Goal: Task Accomplishment & Management: Manage account settings

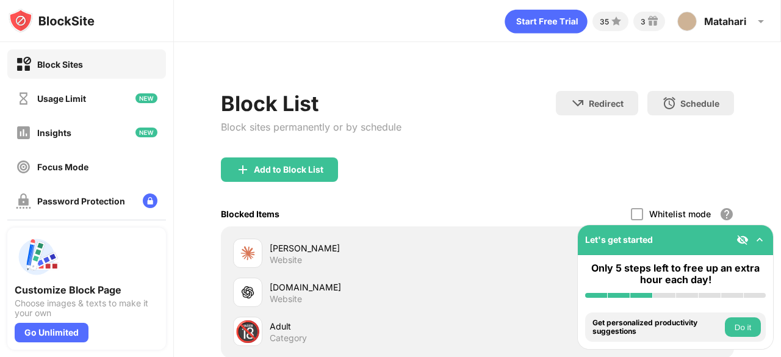
scroll to position [139, 0]
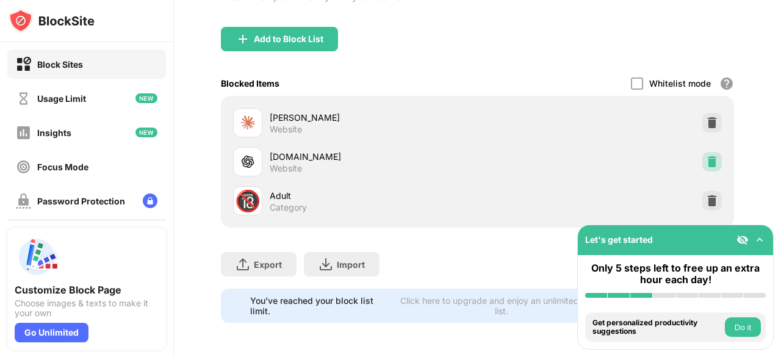
click at [706, 156] on img at bounding box center [712, 162] width 12 height 12
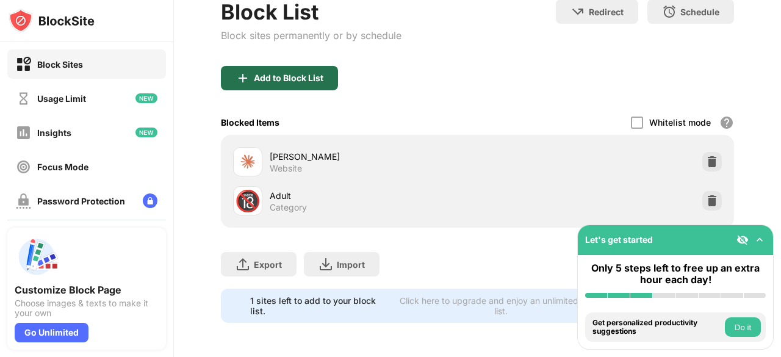
click at [300, 73] on div "Add to Block List" at bounding box center [289, 78] width 70 height 10
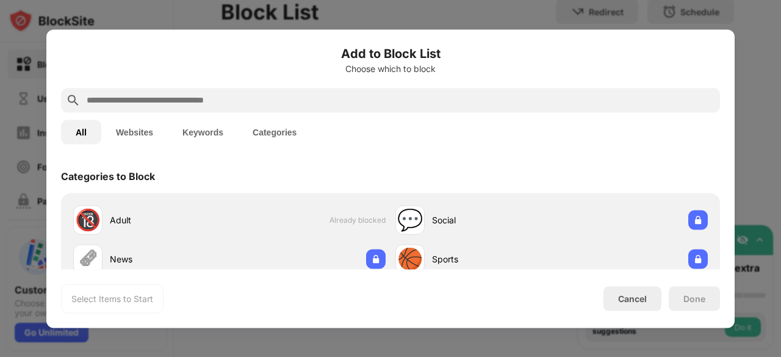
click at [298, 101] on input "text" at bounding box center [400, 100] width 630 height 15
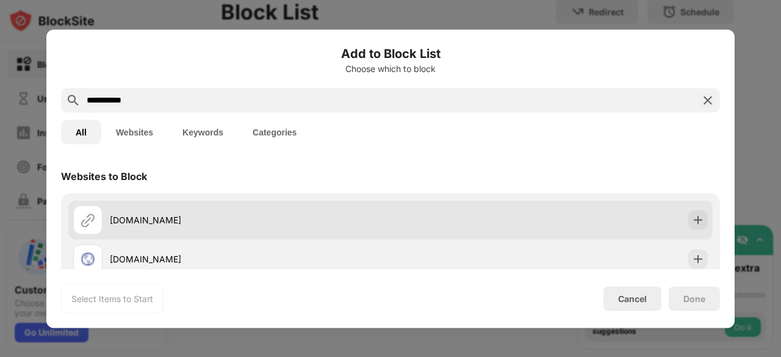
type input "**********"
click at [197, 209] on div "[DOMAIN_NAME]" at bounding box center [231, 219] width 317 height 29
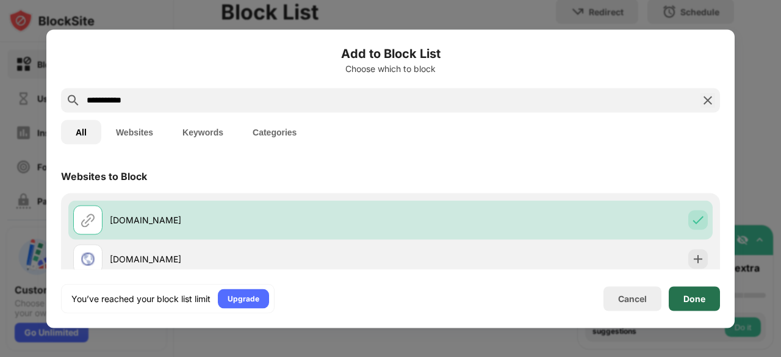
click at [696, 294] on div "Done" at bounding box center [695, 299] width 22 height 10
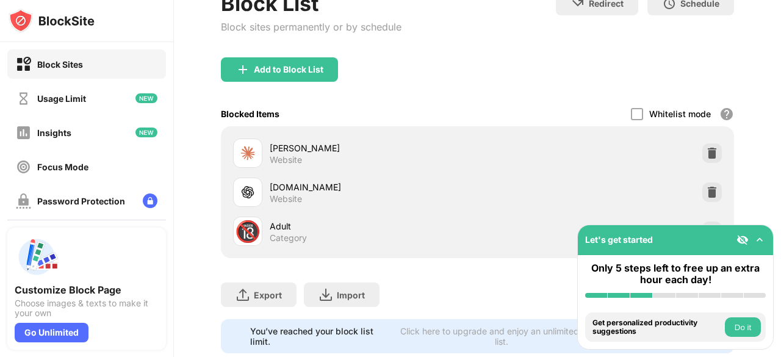
scroll to position [139, 0]
